Goal: Information Seeking & Learning: Compare options

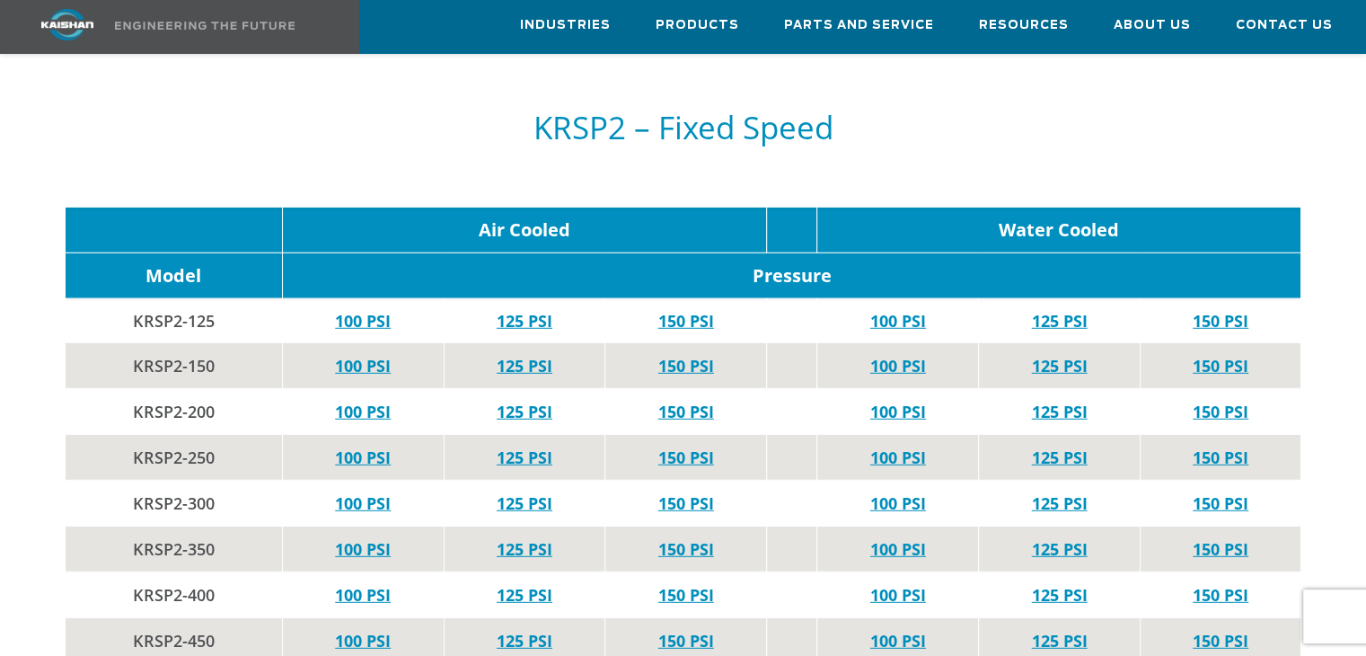
scroll to position [4941, 0]
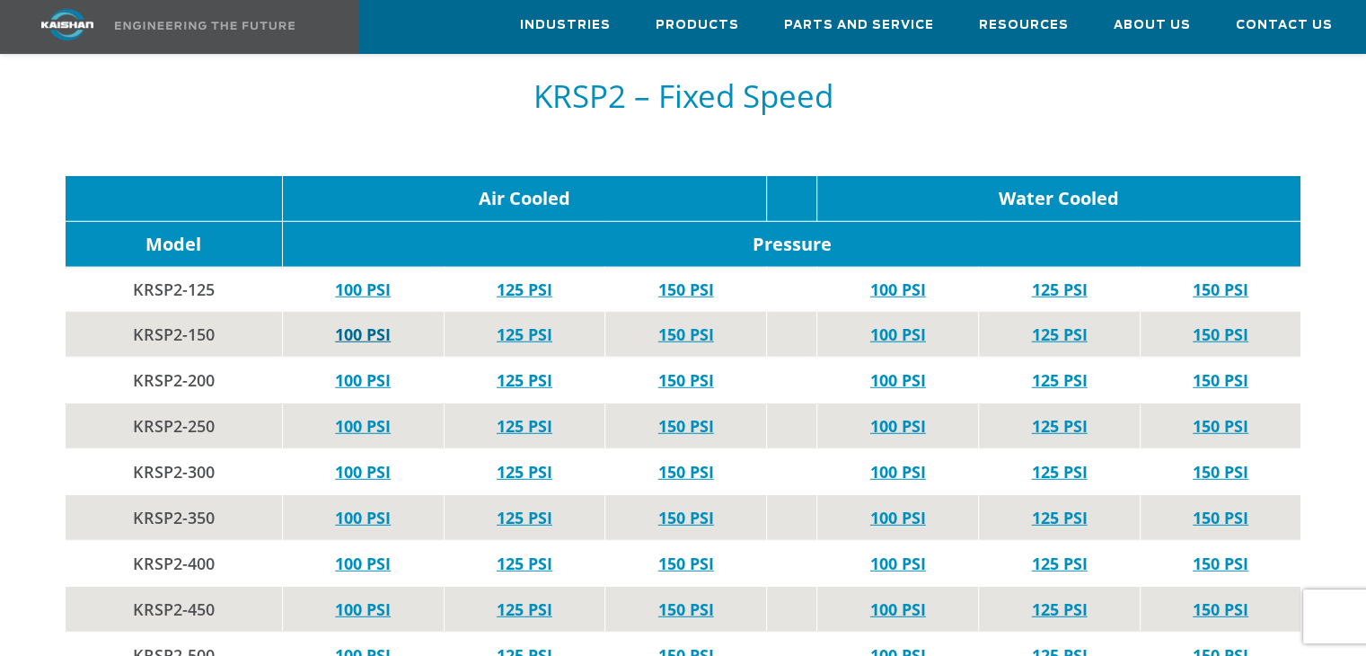
click at [375, 323] on link "100 PSI" at bounding box center [363, 334] width 56 height 22
click at [537, 323] on link "125 PSI" at bounding box center [525, 334] width 56 height 22
click at [704, 323] on link "150 PSI" at bounding box center [687, 334] width 56 height 22
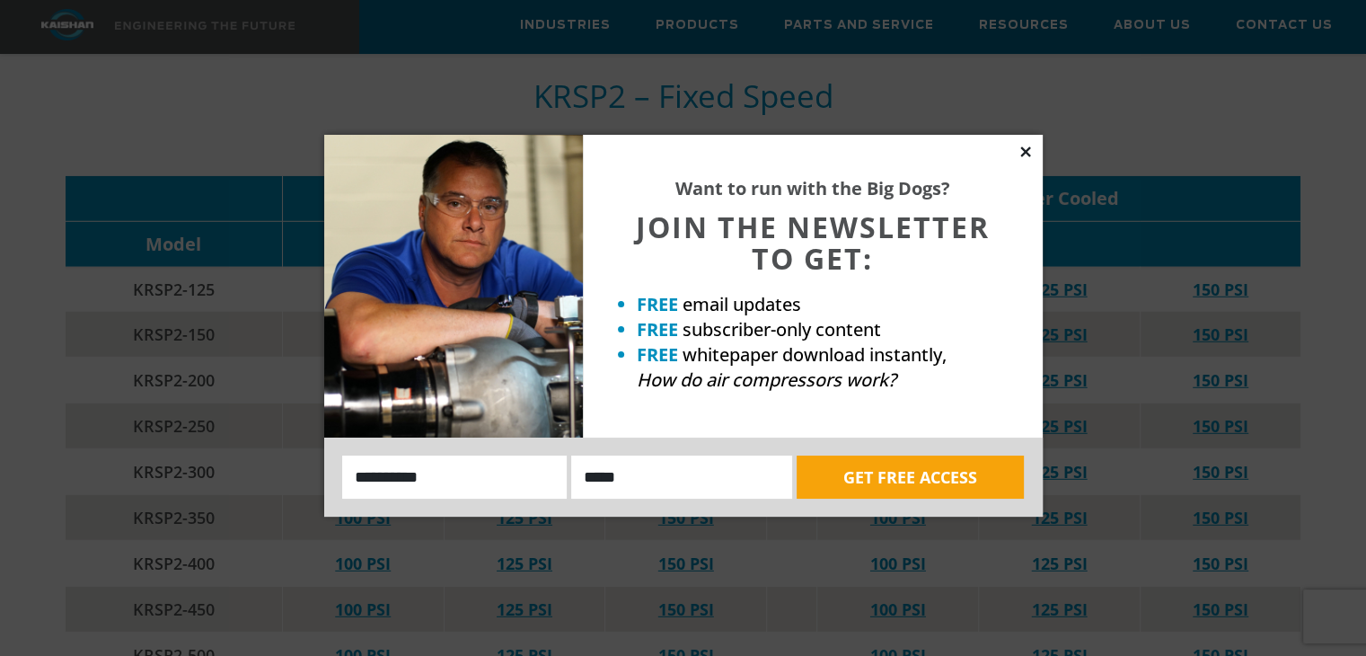
click at [1021, 155] on icon at bounding box center [1026, 151] width 10 height 10
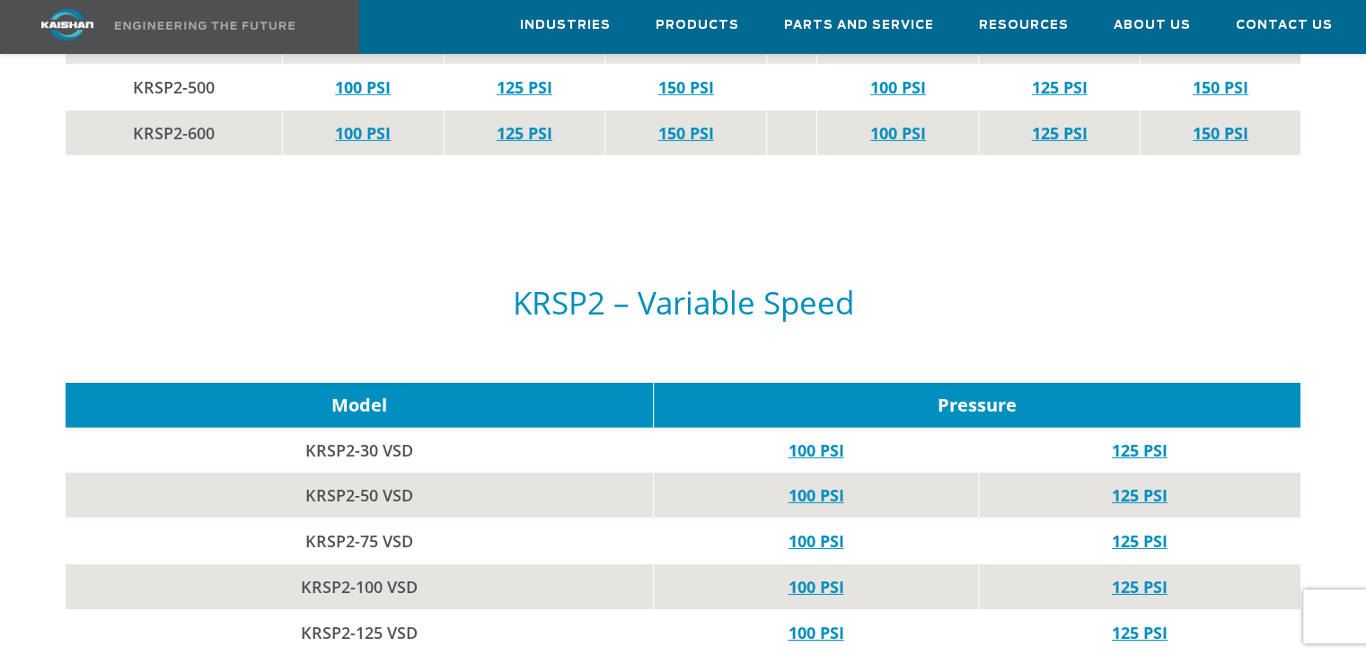
scroll to position [5750, 0]
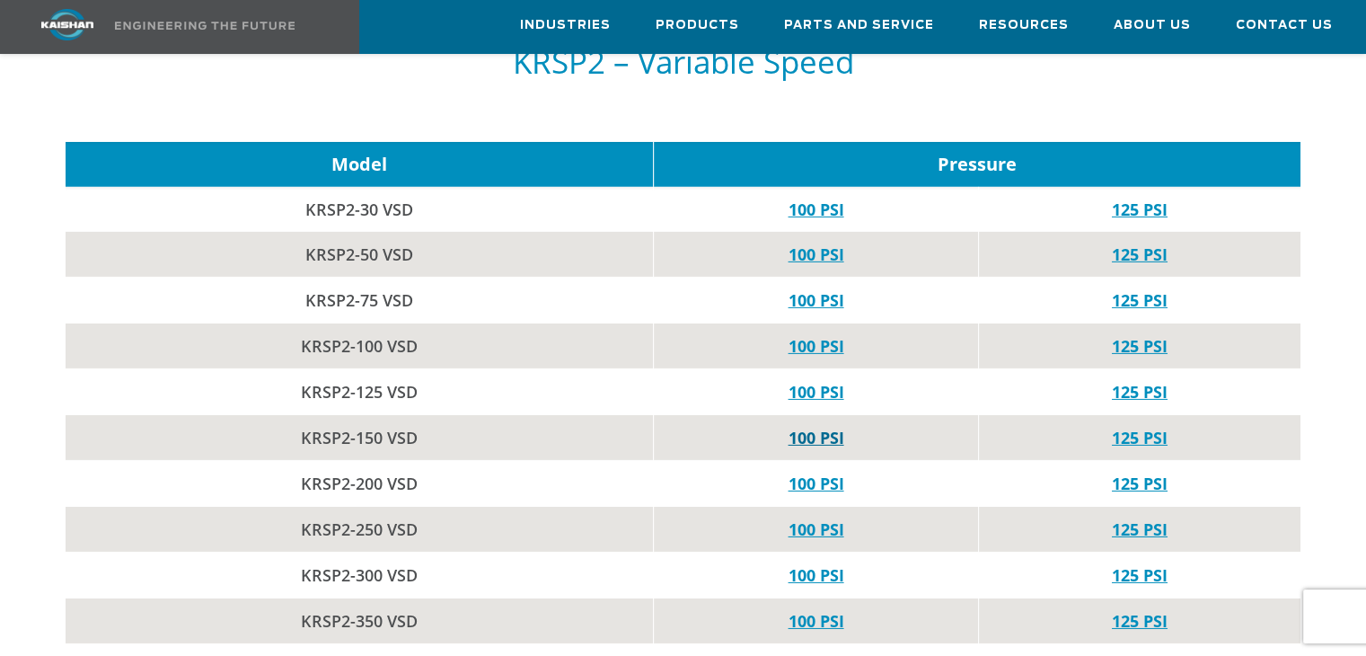
click at [791, 427] on link "100 PSI" at bounding box center [816, 438] width 56 height 22
click at [1157, 427] on link "125 PSI" at bounding box center [1140, 438] width 56 height 22
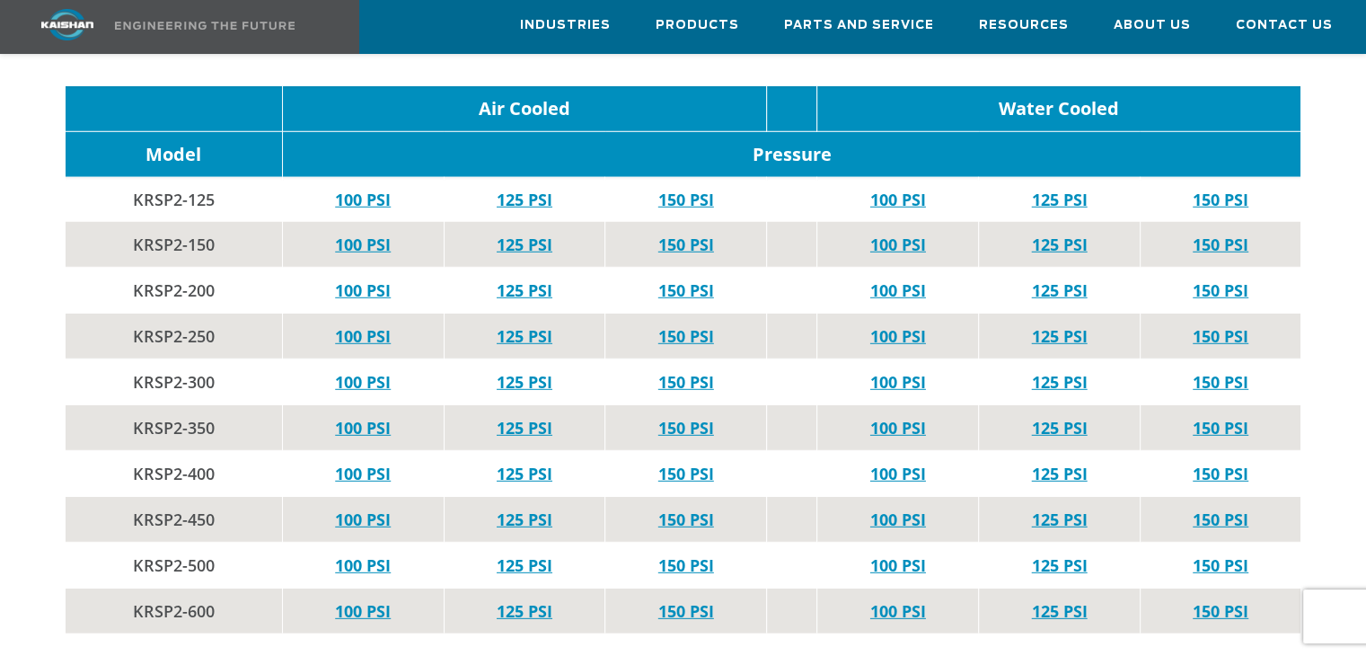
scroll to position [5031, 0]
click at [358, 234] on link "100 PSI" at bounding box center [363, 245] width 56 height 22
drag, startPoint x: 640, startPoint y: 209, endPoint x: 658, endPoint y: 209, distance: 18.0
click at [649, 222] on td "150 PSI" at bounding box center [687, 245] width 162 height 46
click at [659, 234] on link "150 PSI" at bounding box center [687, 245] width 56 height 22
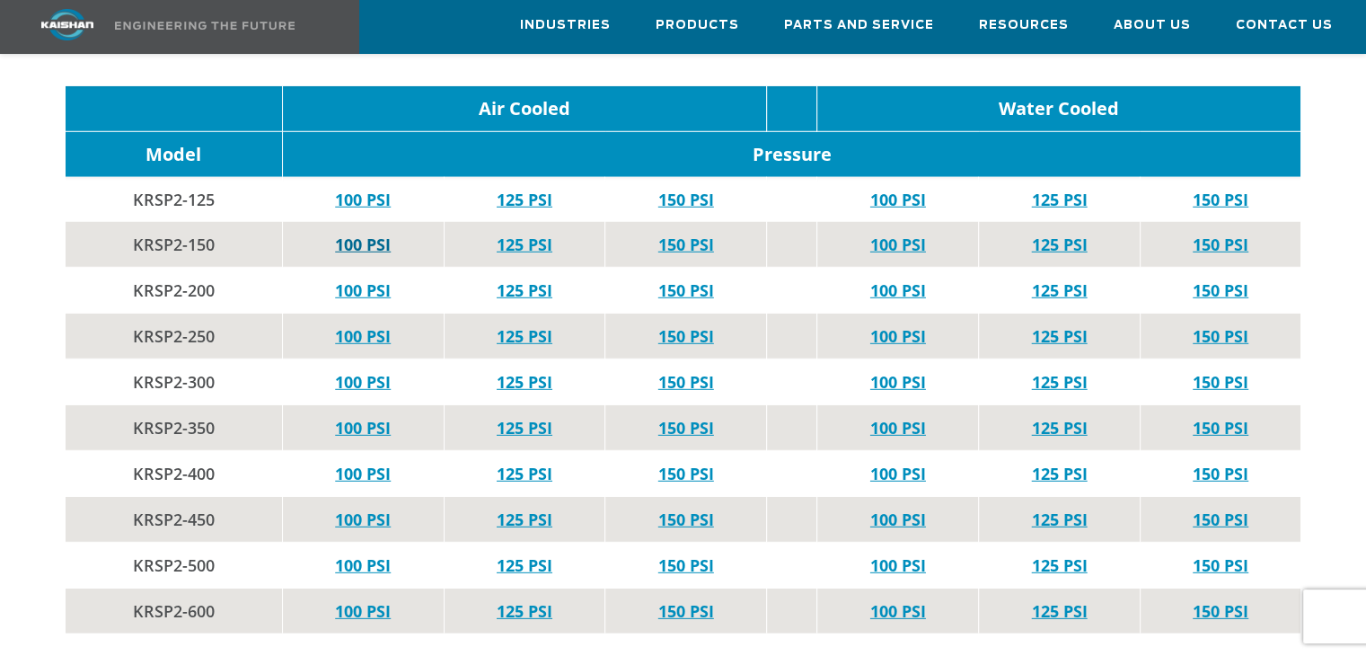
click at [352, 234] on link "100 PSI" at bounding box center [363, 245] width 56 height 22
click at [525, 234] on link "125 PSI" at bounding box center [525, 245] width 56 height 22
click at [703, 234] on link "150 PSI" at bounding box center [687, 245] width 56 height 22
click at [510, 234] on link "125 PSI" at bounding box center [525, 245] width 56 height 22
click at [340, 234] on link "100 PSI" at bounding box center [363, 245] width 56 height 22
